Goal: Transaction & Acquisition: Purchase product/service

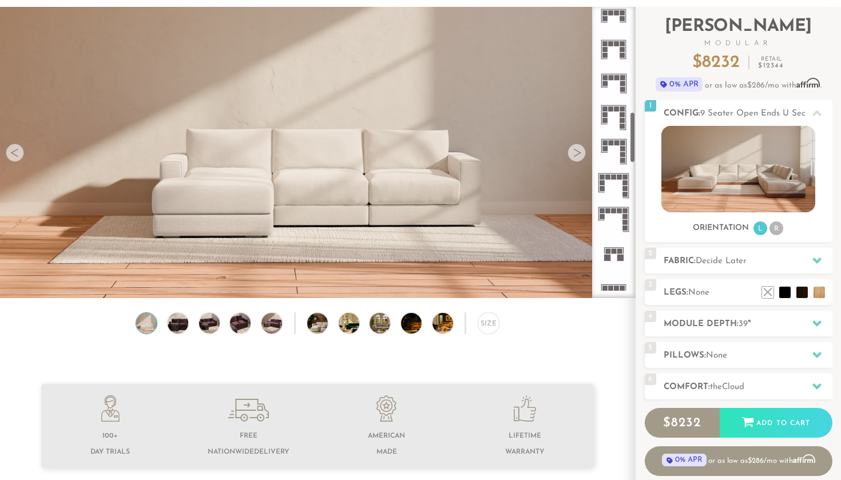
scroll to position [590, 0]
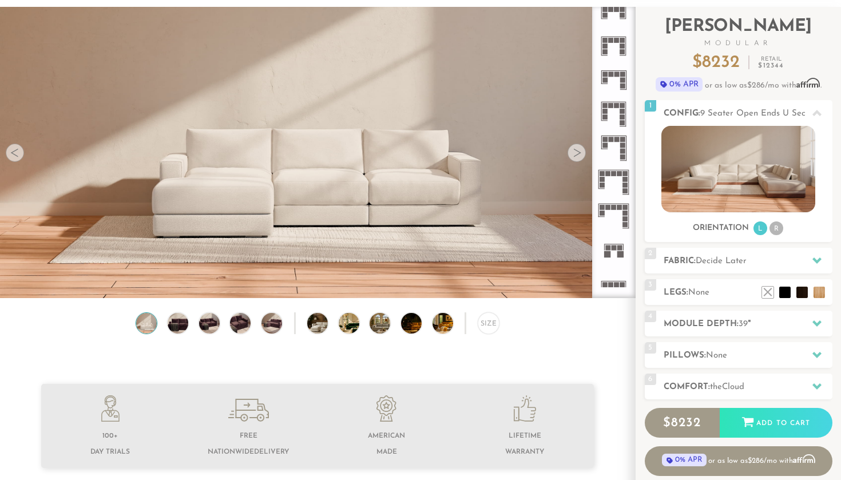
click at [621, 175] on rect at bounding box center [620, 173] width 5 height 5
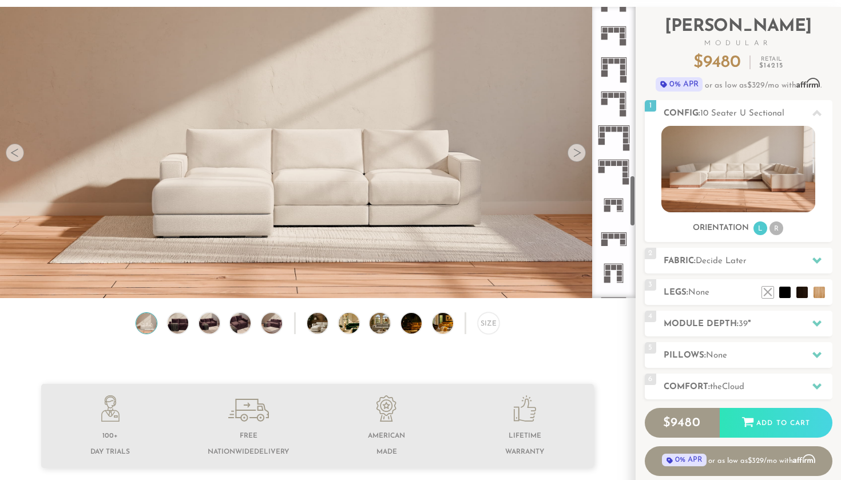
scroll to position [943, 0]
click at [628, 126] on icon at bounding box center [614, 135] width 34 height 34
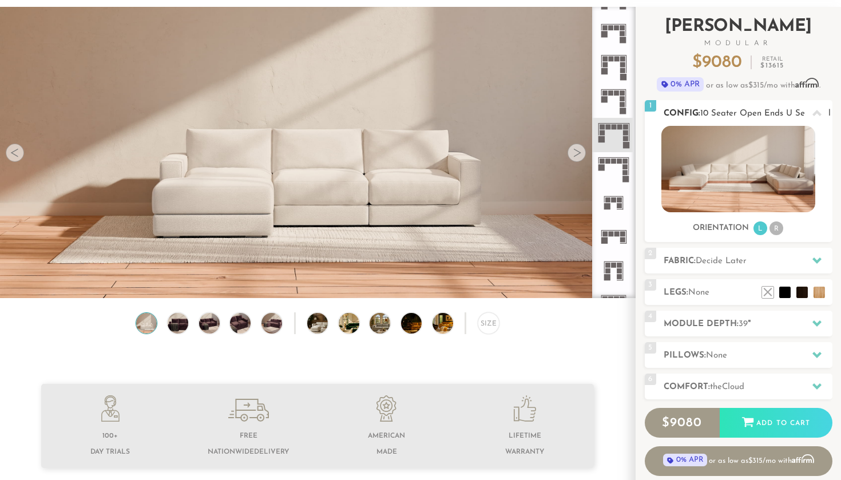
click at [714, 183] on img at bounding box center [739, 169] width 154 height 86
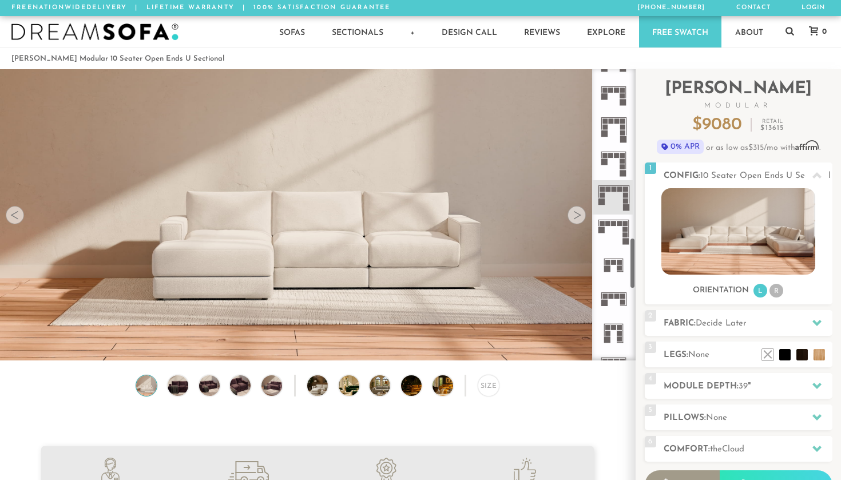
click at [580, 215] on div at bounding box center [577, 215] width 18 height 18
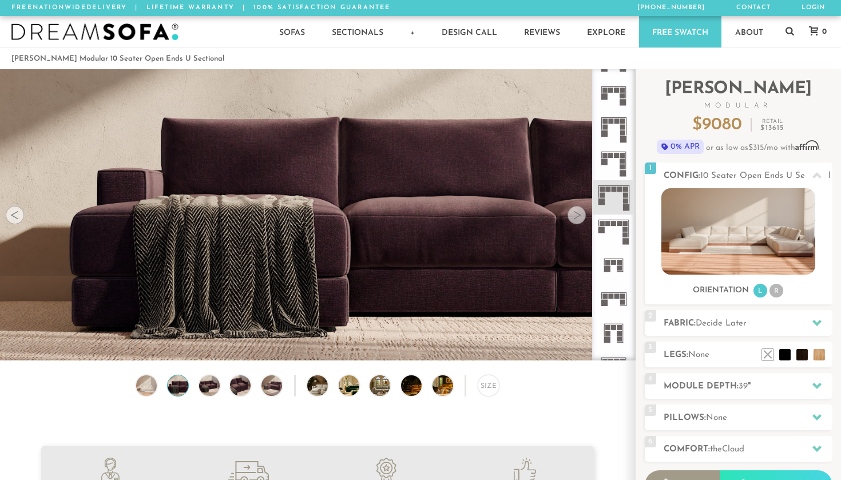
click at [581, 215] on div at bounding box center [577, 215] width 18 height 18
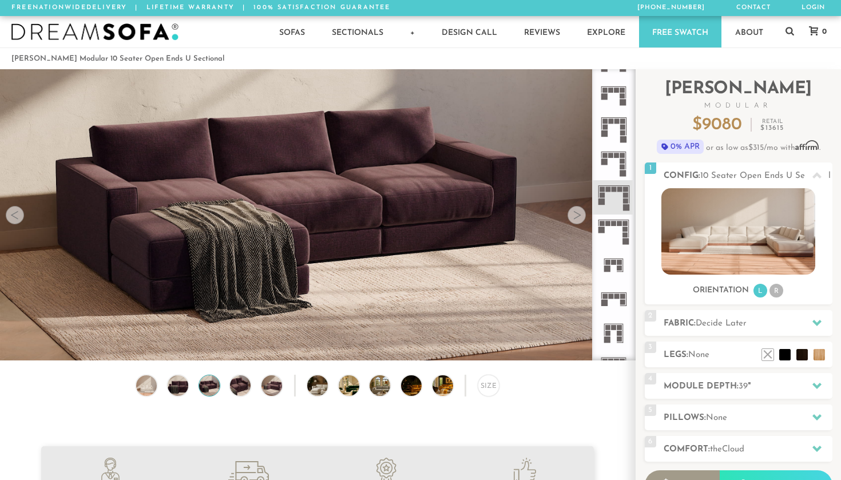
click at [579, 217] on div at bounding box center [577, 215] width 18 height 18
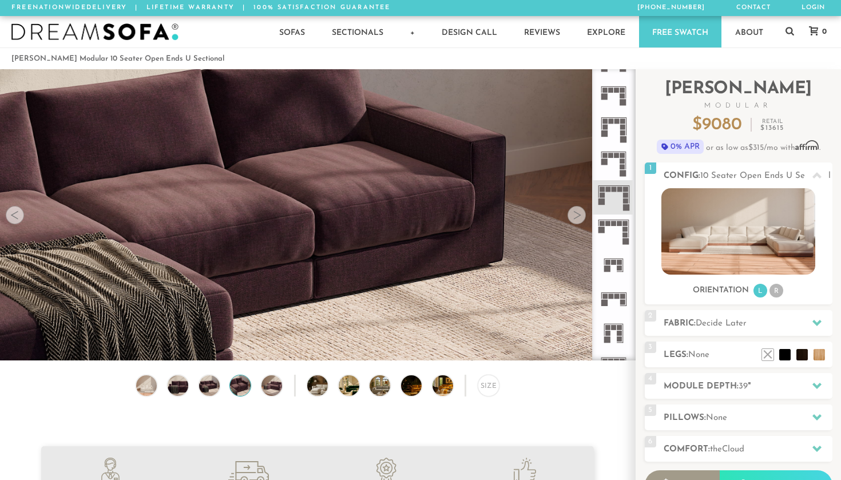
click at [579, 217] on div at bounding box center [577, 215] width 18 height 18
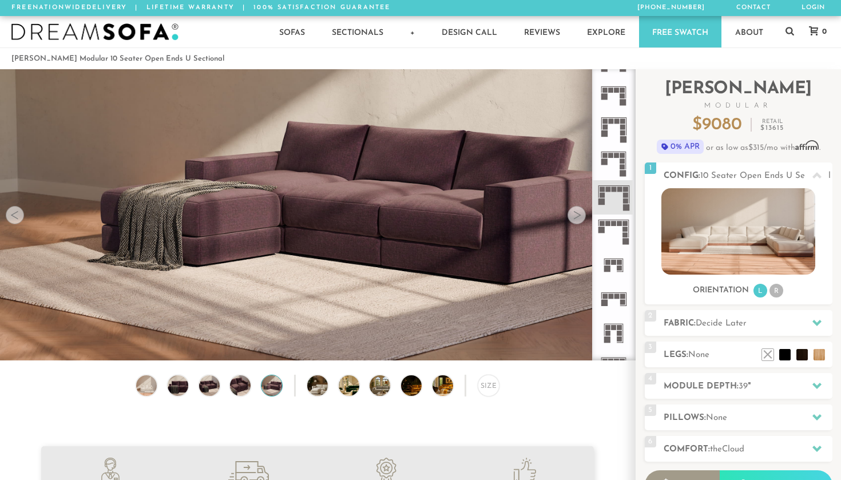
click at [579, 217] on div at bounding box center [577, 215] width 18 height 18
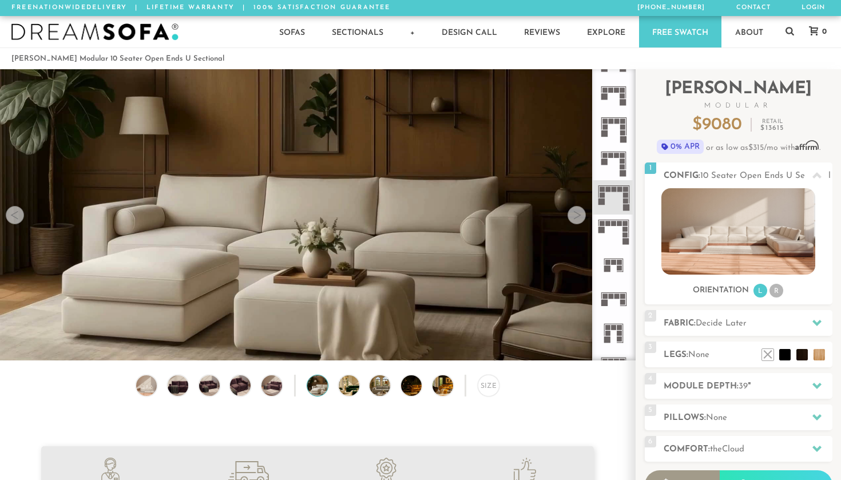
click at [579, 217] on div at bounding box center [577, 215] width 18 height 18
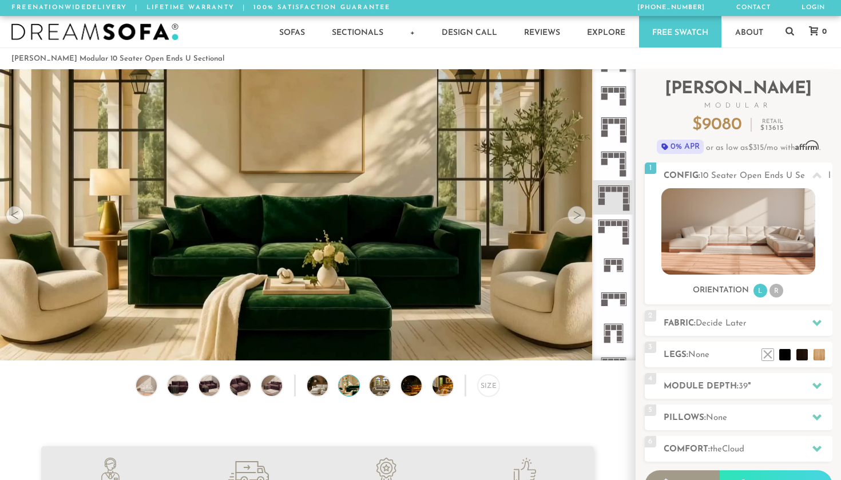
click at [579, 217] on div at bounding box center [577, 215] width 18 height 18
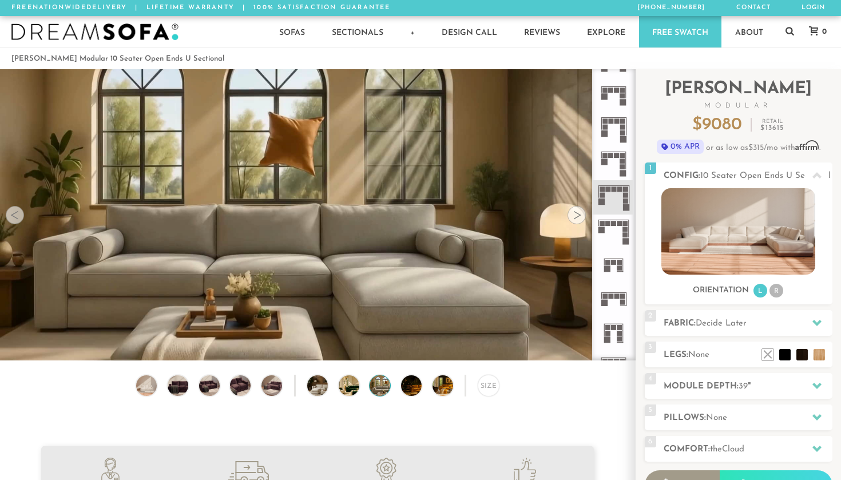
click at [579, 217] on div at bounding box center [577, 215] width 18 height 18
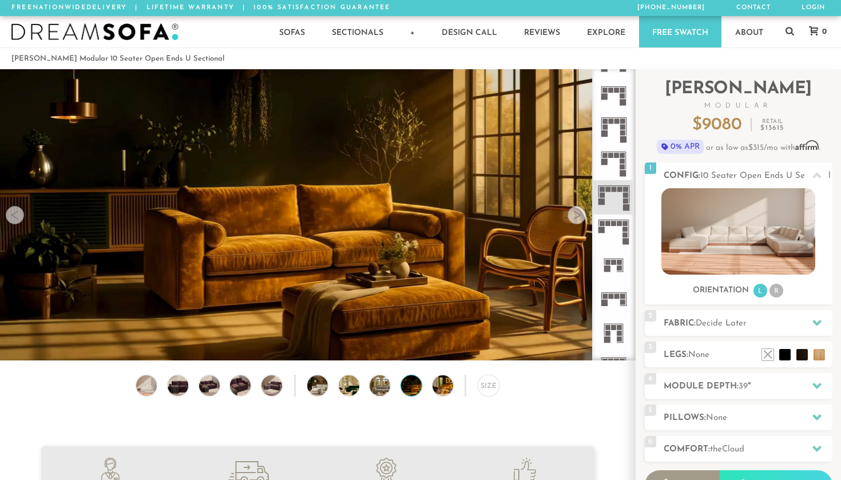
click at [579, 217] on div at bounding box center [577, 215] width 18 height 18
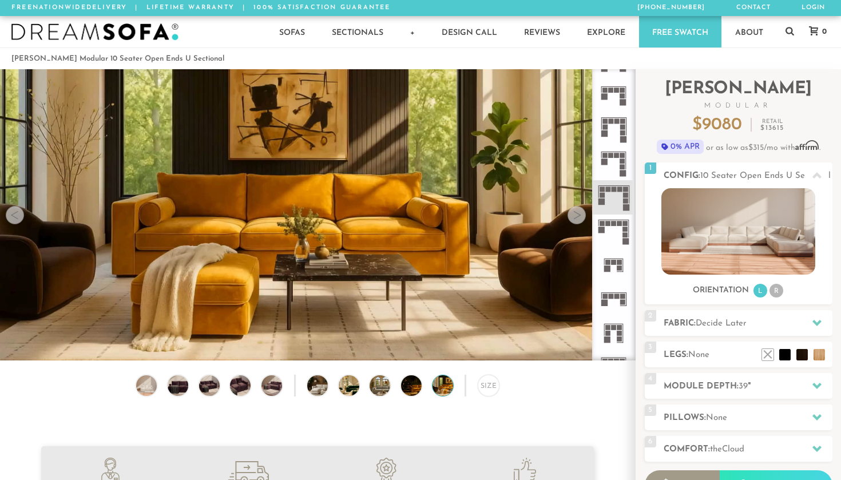
click at [579, 217] on div at bounding box center [577, 215] width 18 height 18
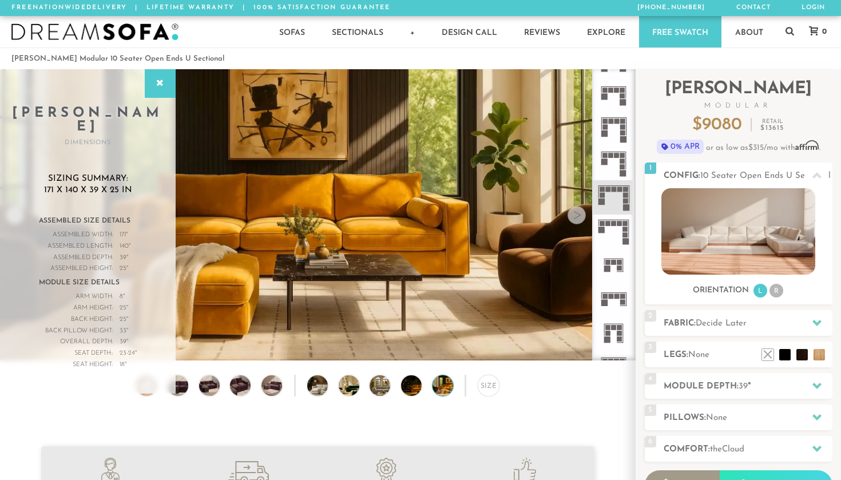
click at [579, 217] on div at bounding box center [577, 215] width 18 height 18
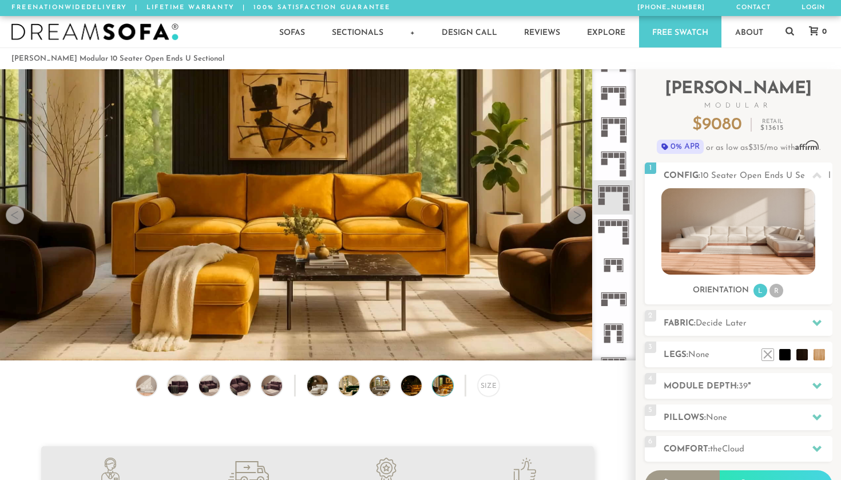
click at [579, 217] on div at bounding box center [577, 215] width 18 height 18
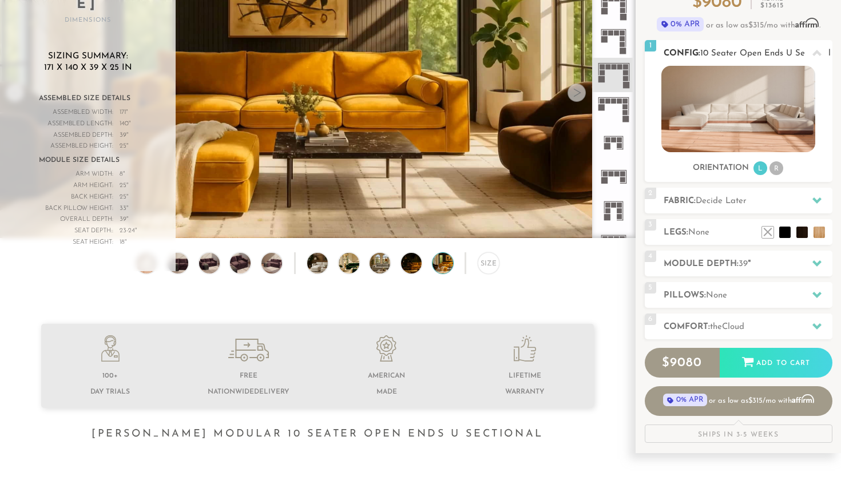
scroll to position [130, 0]
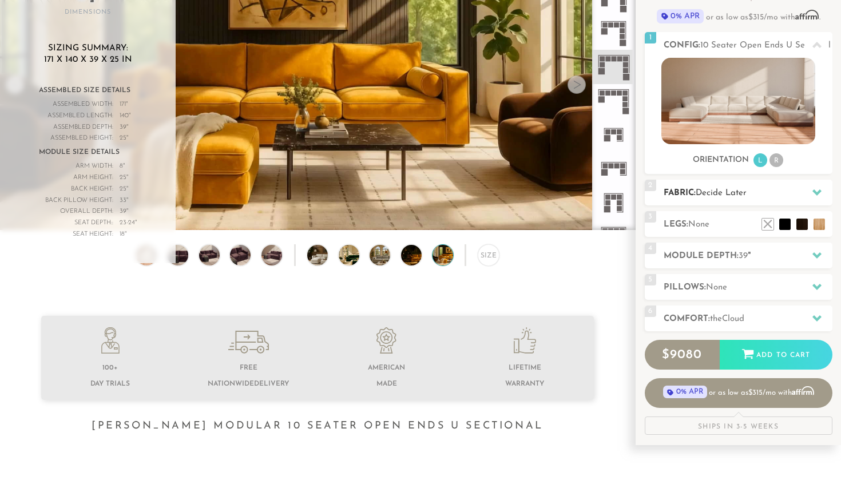
click at [812, 189] on div at bounding box center [817, 192] width 24 height 23
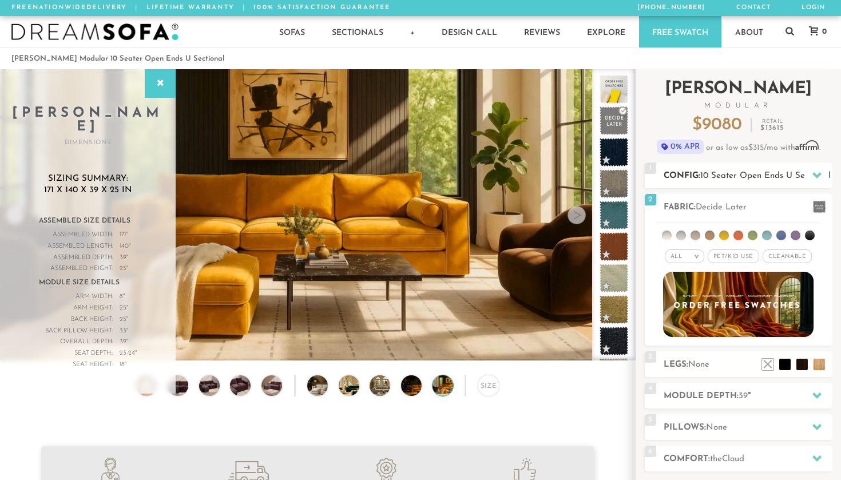
scroll to position [0, 0]
click at [809, 105] on span "Modular" at bounding box center [739, 105] width 188 height 7
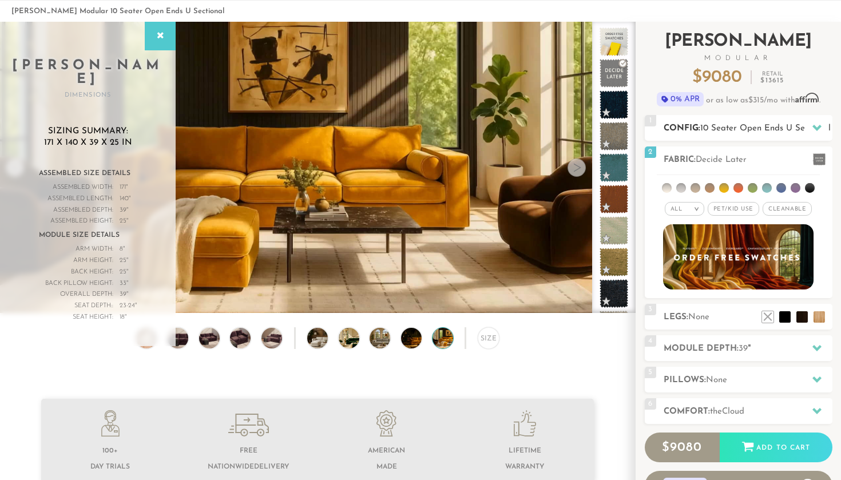
scroll to position [53, 0]
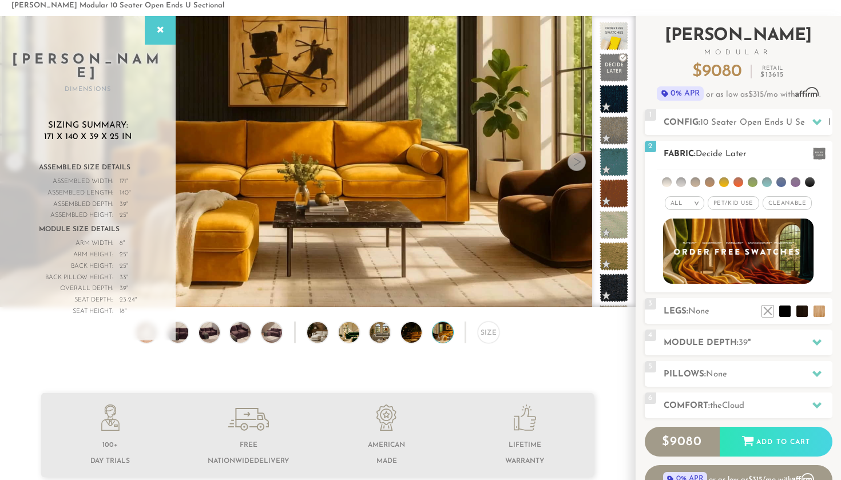
click at [683, 204] on em "All" at bounding box center [677, 203] width 12 height 6
click at [725, 203] on span "Pet/Kid Use x" at bounding box center [734, 203] width 52 height 14
click at [742, 200] on span "Pet/Kid Use x" at bounding box center [733, 203] width 60 height 14
click at [793, 201] on span "Cleanable x" at bounding box center [787, 203] width 49 height 14
click at [793, 201] on span "Cleanable x" at bounding box center [788, 203] width 58 height 14
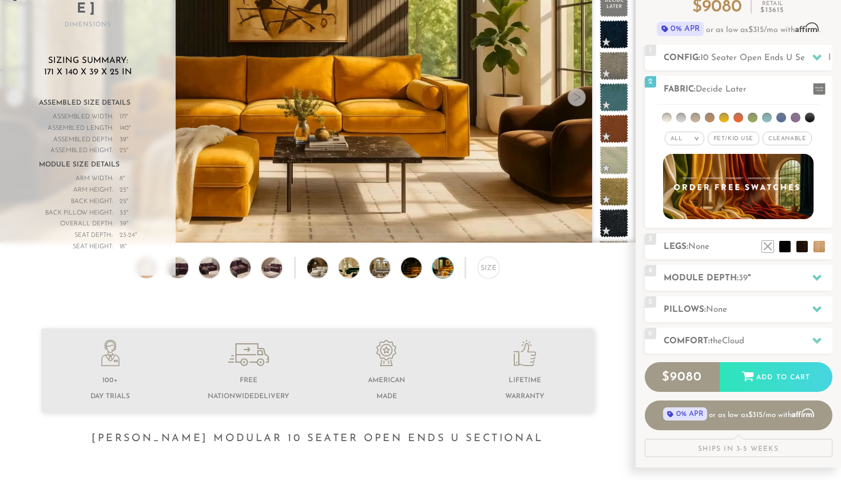
scroll to position [136, 0]
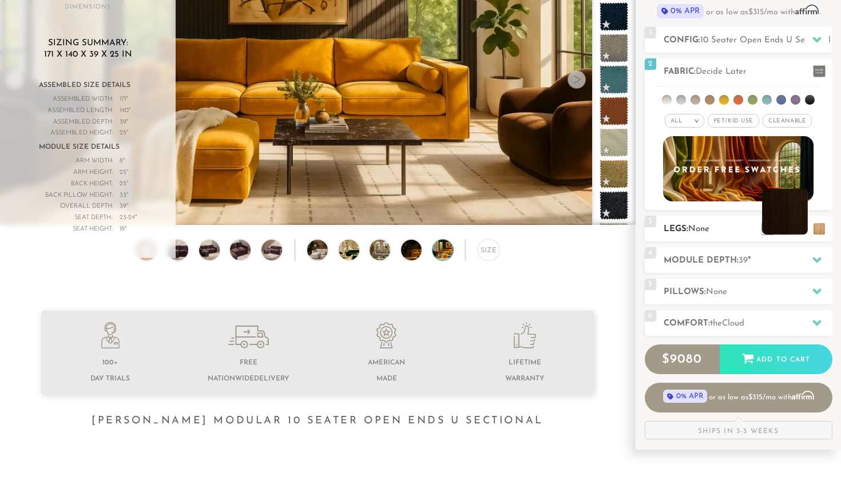
click at [790, 228] on li at bounding box center [785, 212] width 46 height 46
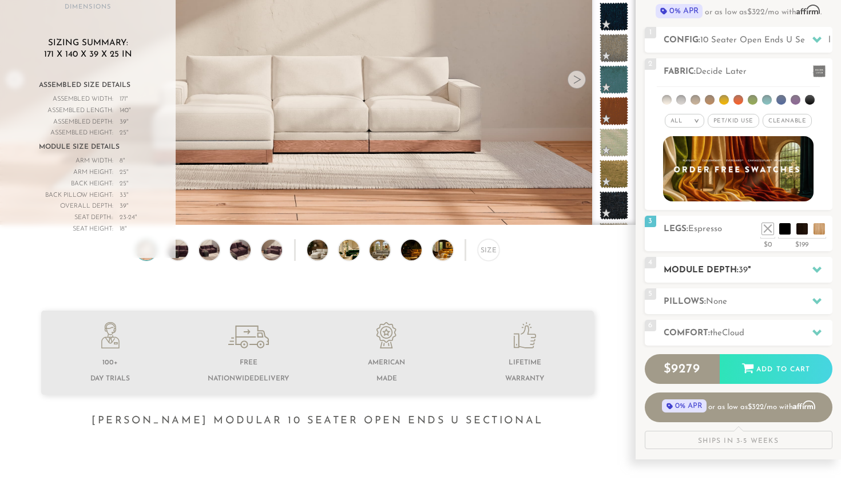
click at [816, 266] on icon at bounding box center [817, 269] width 9 height 9
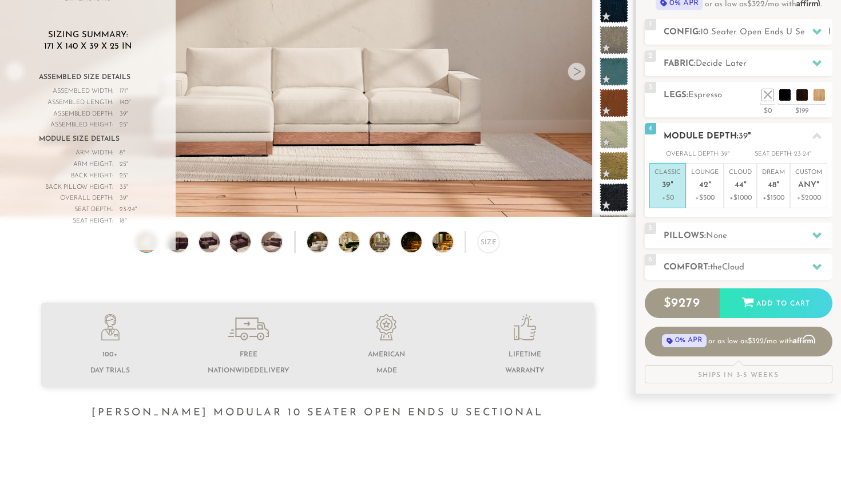
scroll to position [146, 0]
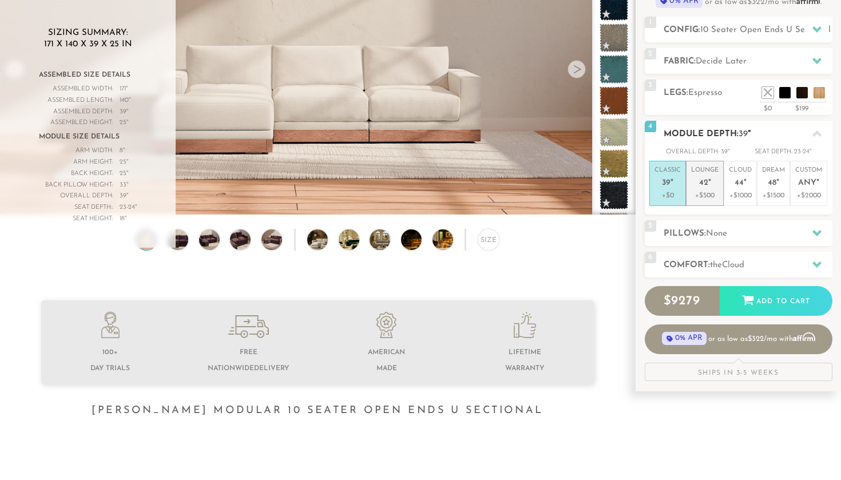
click at [717, 197] on p "+$500" at bounding box center [704, 196] width 27 height 10
click at [817, 234] on icon at bounding box center [817, 233] width 9 height 6
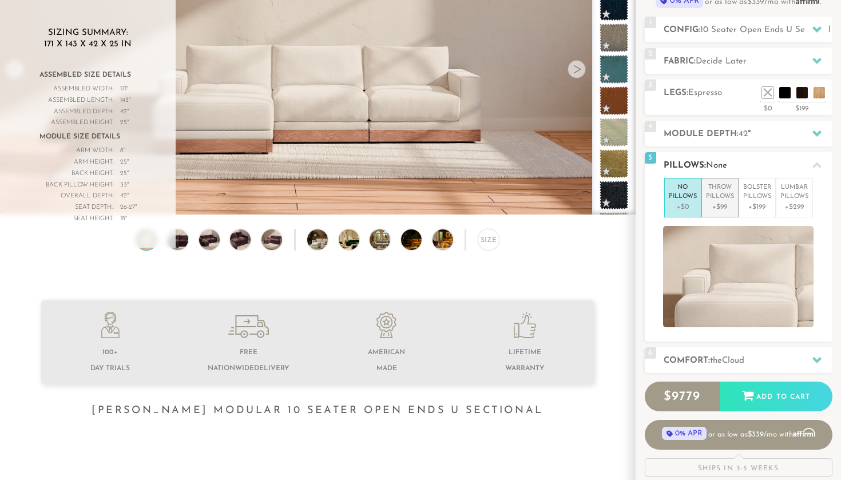
click at [717, 201] on p "Throw Pillows" at bounding box center [720, 192] width 28 height 19
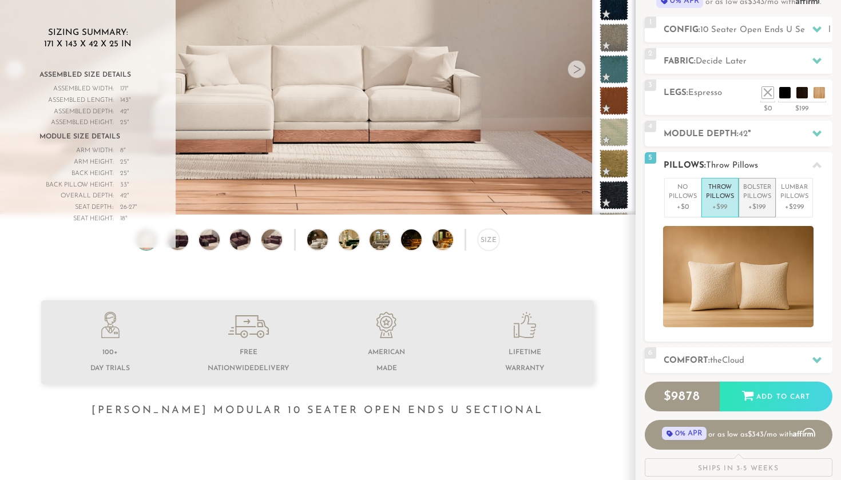
click at [748, 202] on p "+$199" at bounding box center [757, 207] width 28 height 10
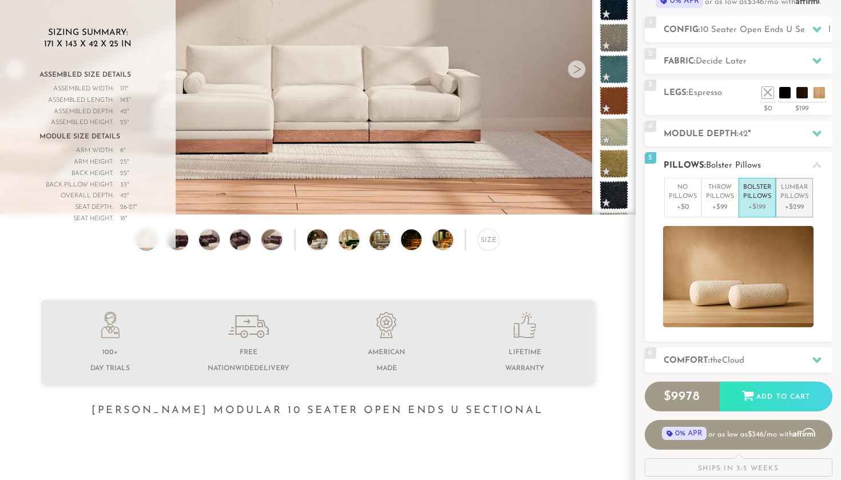
click at [786, 195] on p "Lumbar Pillows" at bounding box center [795, 192] width 28 height 19
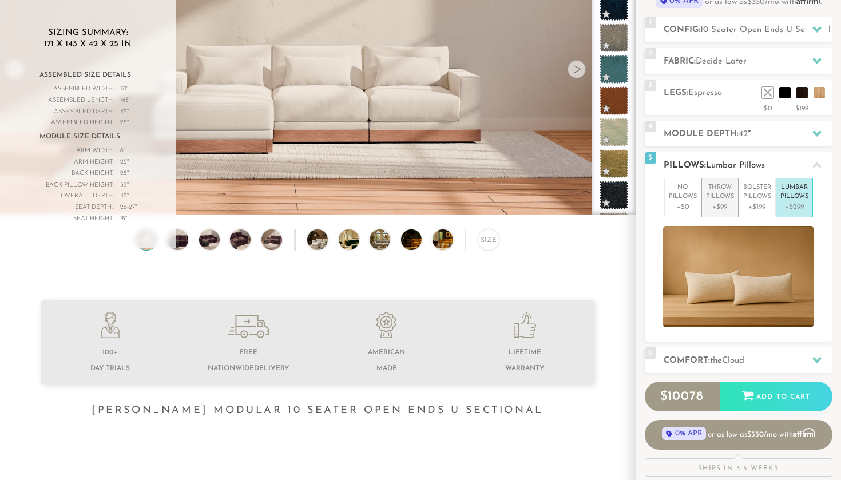
click at [706, 189] on p "Throw Pillows" at bounding box center [720, 192] width 28 height 19
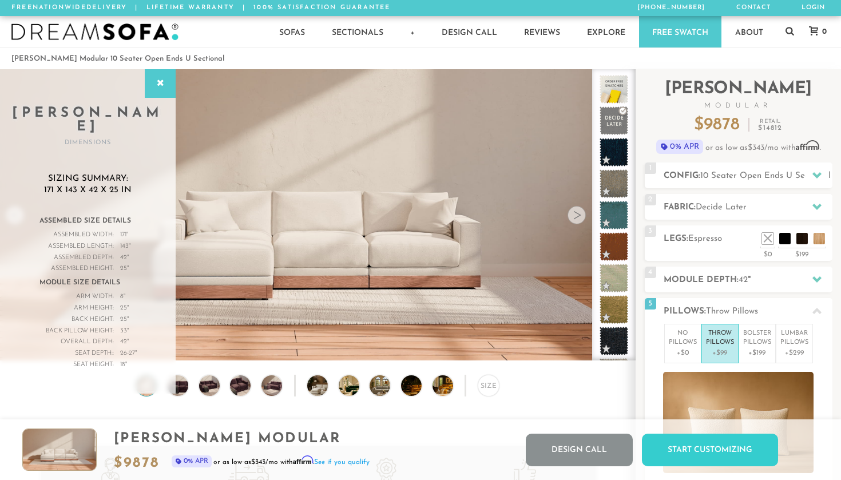
scroll to position [0, 0]
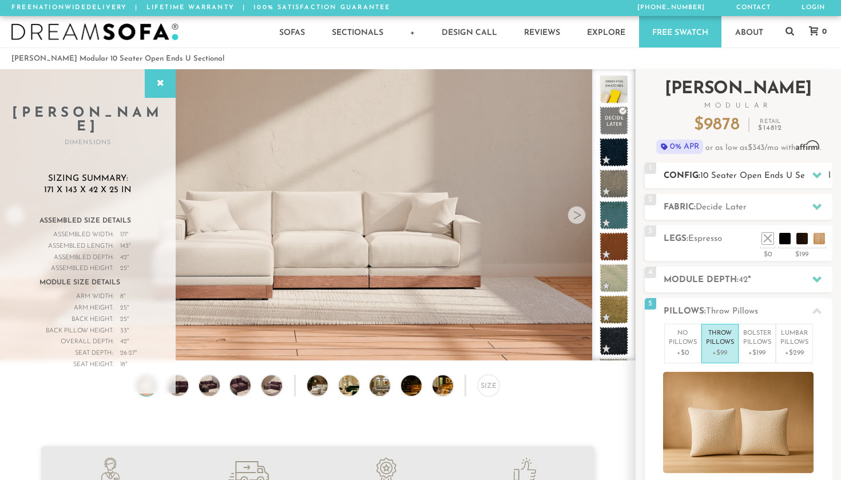
click at [707, 170] on h2 "Config: 10 Seater Open Ends U Sectional" at bounding box center [748, 175] width 169 height 13
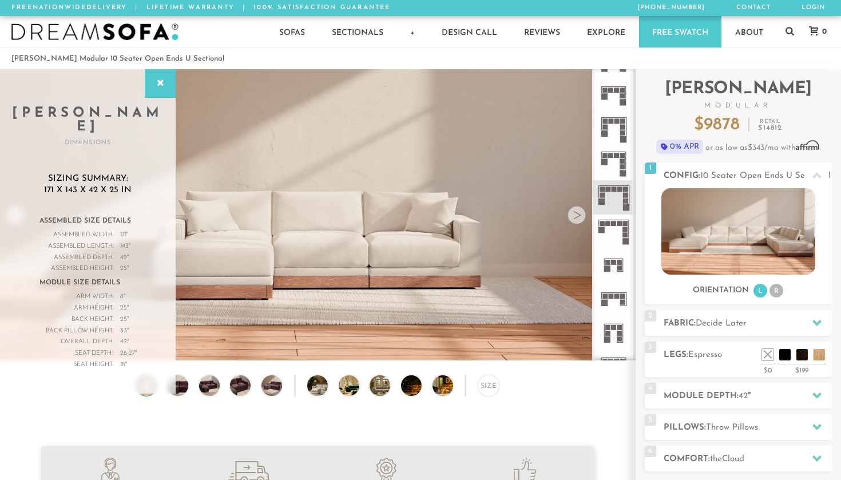
click at [612, 200] on icon at bounding box center [614, 197] width 34 height 34
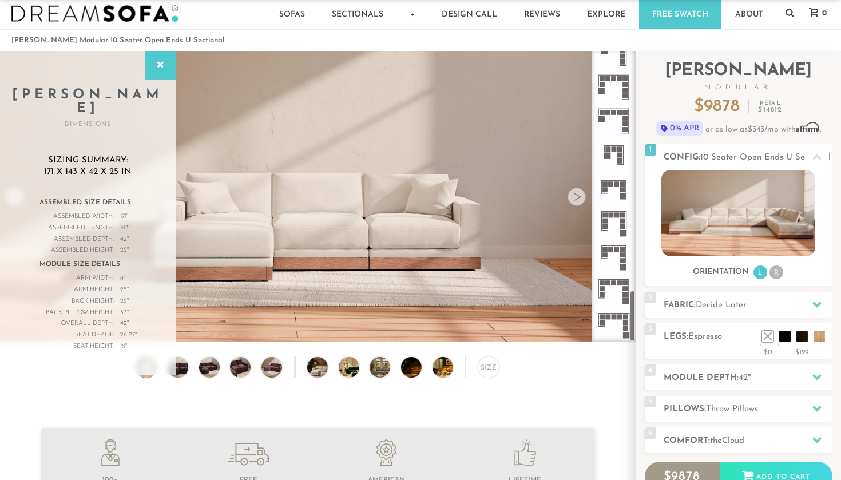
scroll to position [19, 0]
